Goal: Information Seeking & Learning: Learn about a topic

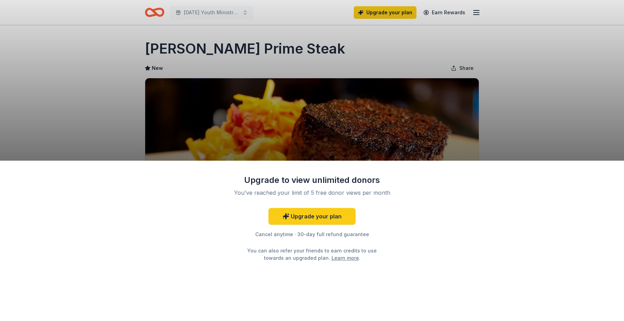
click at [283, 234] on div "Cancel anytime · 30-day full refund guarantee" at bounding box center [312, 235] width 181 height 8
click at [216, 48] on div "Upgrade to view unlimited donors You've reached your limit of 5 free donor view…" at bounding box center [312, 160] width 624 height 321
